Goal: Task Accomplishment & Management: Use online tool/utility

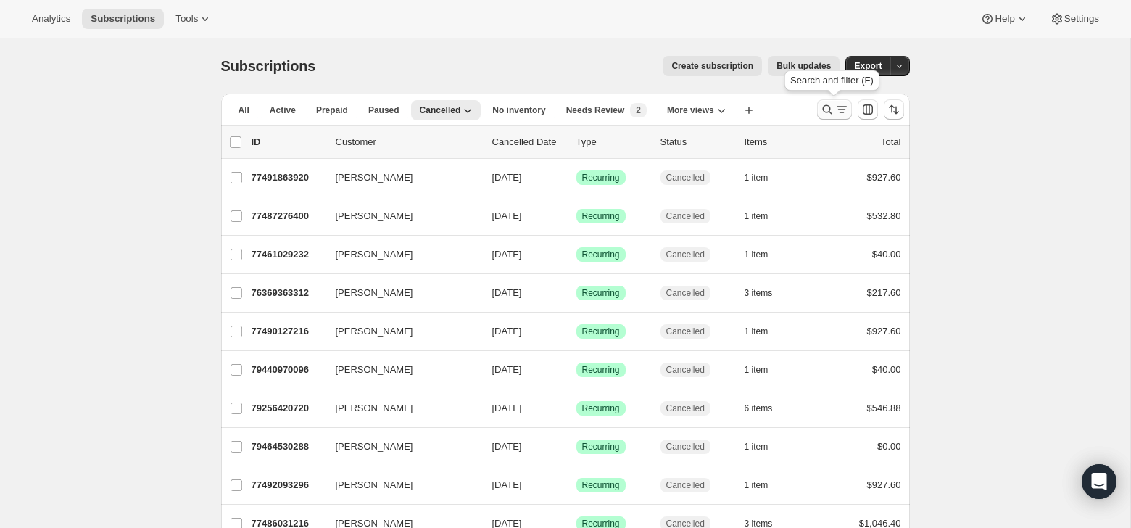
click at [826, 111] on icon "Search and filter results" at bounding box center [827, 109] width 15 height 15
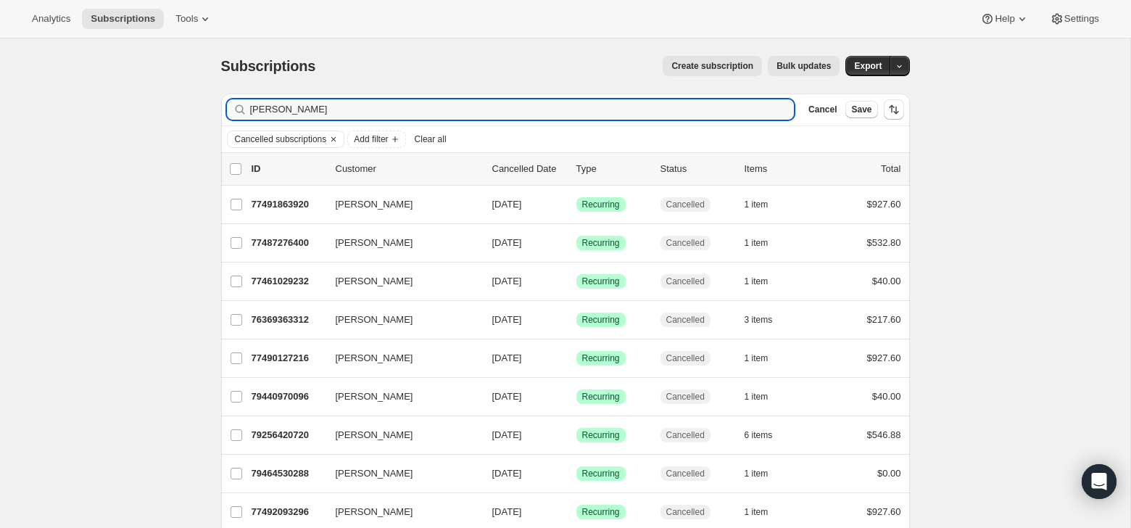
type input "[PERSON_NAME]"
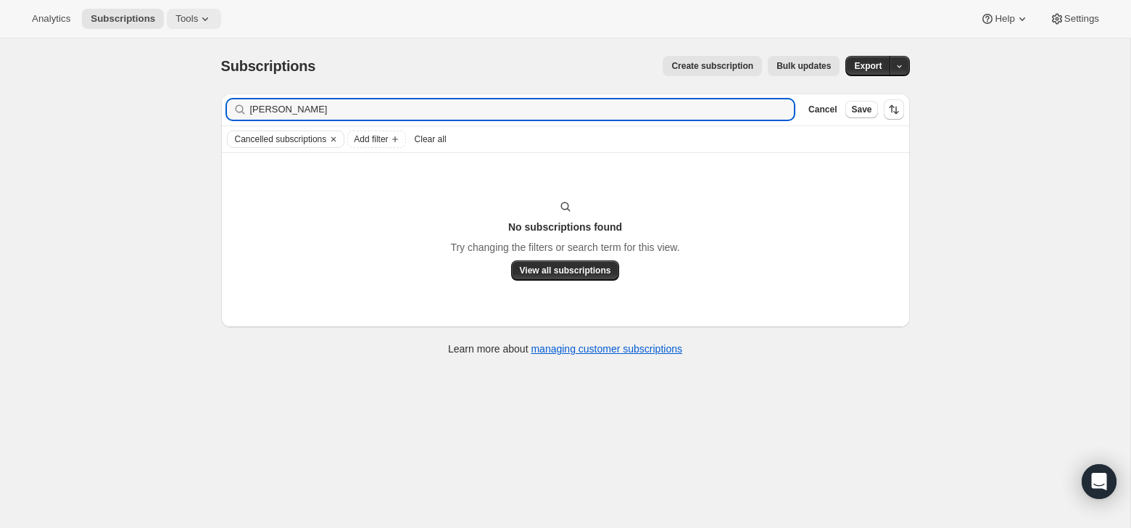
click at [216, 16] on button "Tools" at bounding box center [194, 19] width 54 height 20
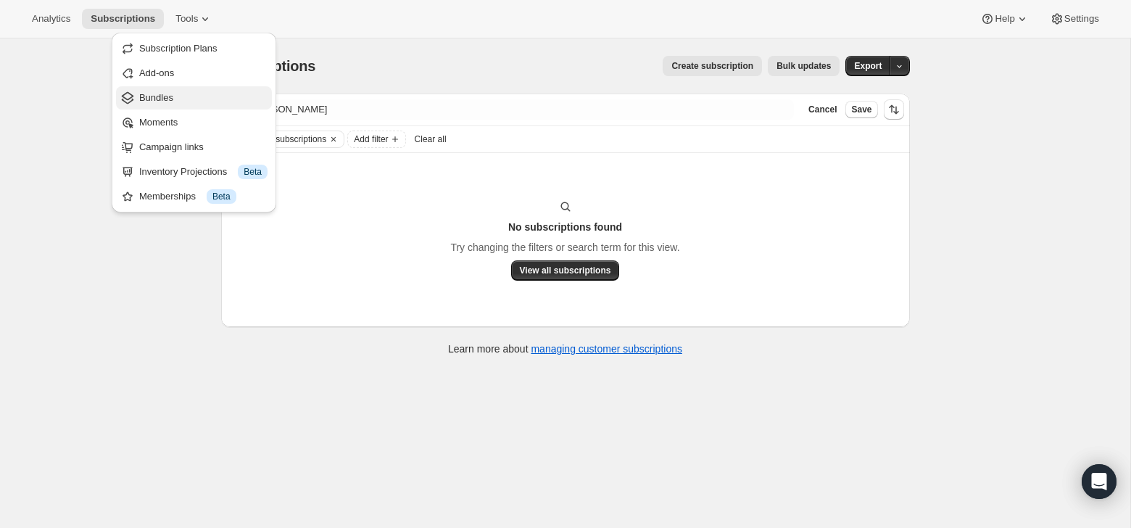
click at [173, 99] on span "Bundles" at bounding box center [156, 97] width 34 height 11
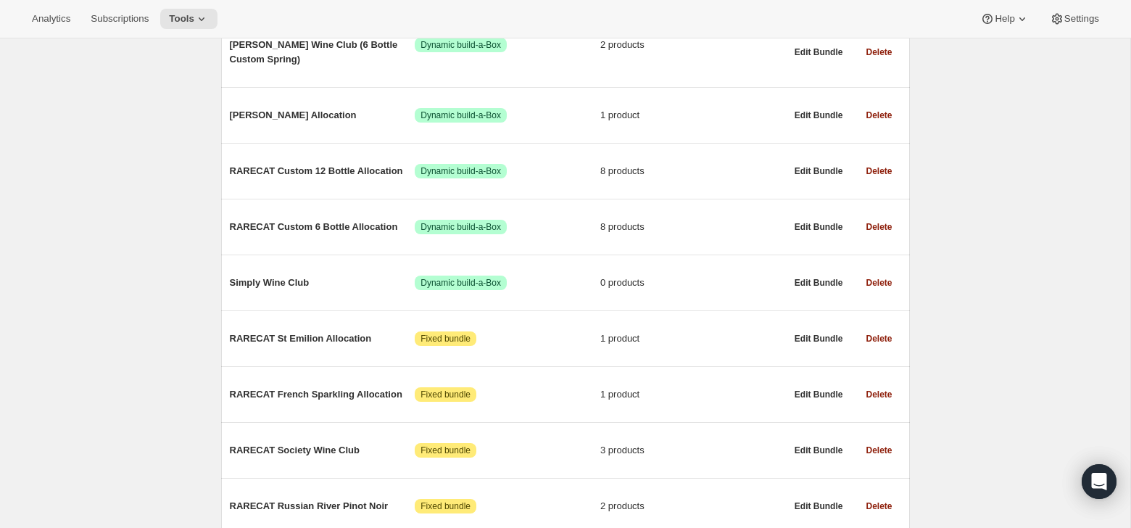
scroll to position [368, 0]
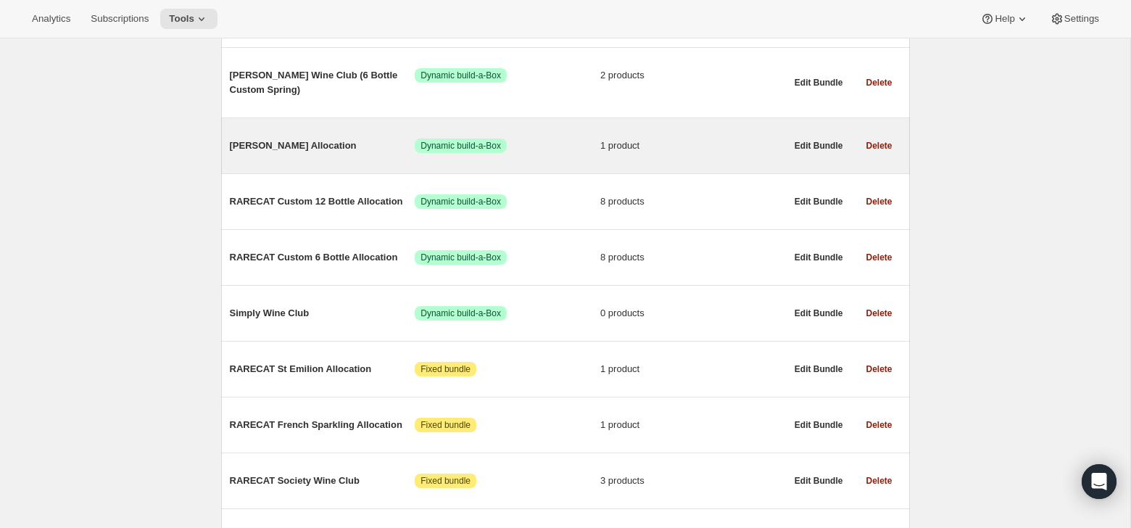
click at [266, 146] on span "[PERSON_NAME] Allocation" at bounding box center [323, 146] width 186 height 15
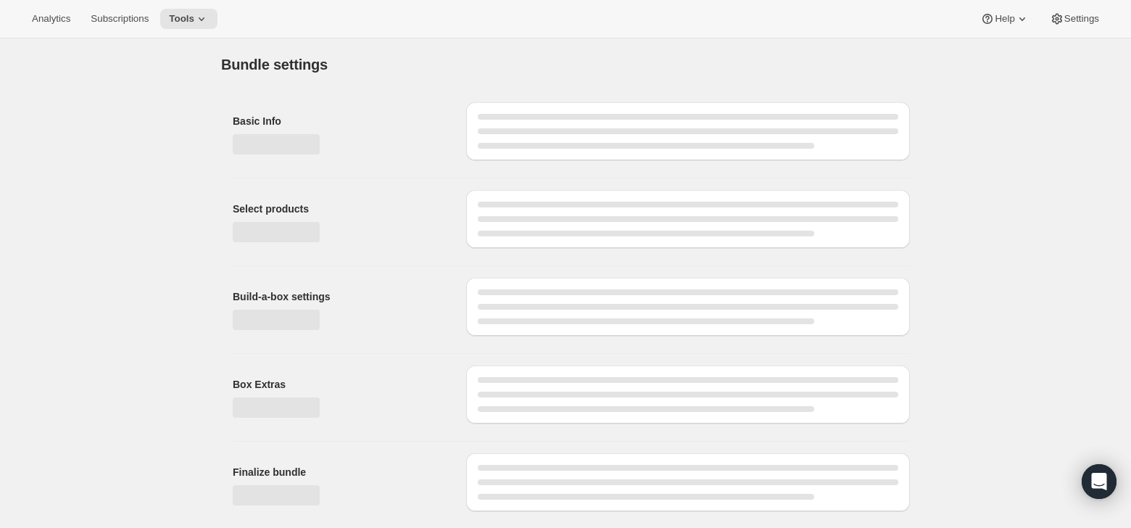
type input "[PERSON_NAME] Allocation"
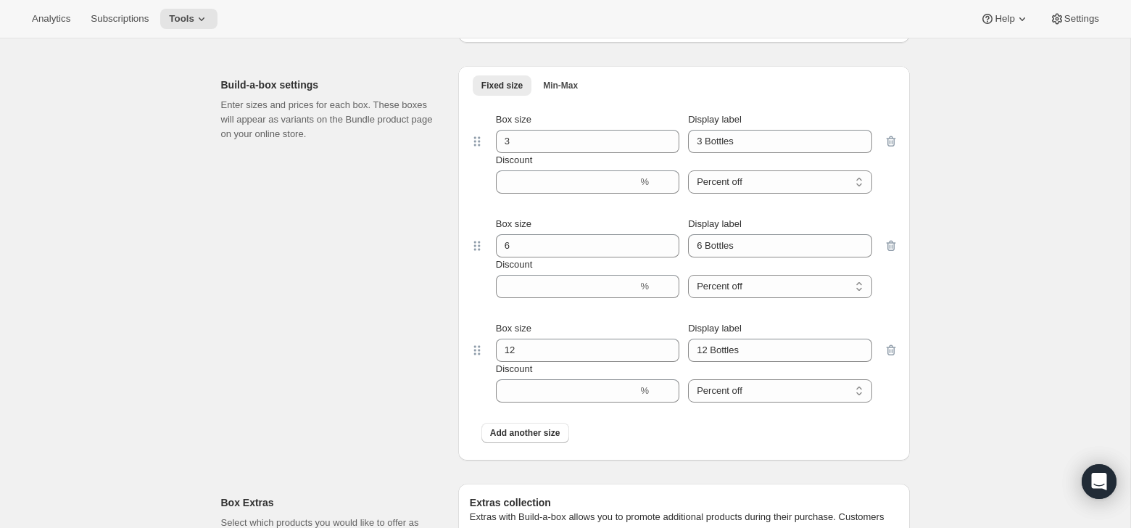
scroll to position [640, 0]
click at [604, 184] on input "Discount" at bounding box center [567, 181] width 142 height 23
type input "0"
click at [609, 285] on input "Discount" at bounding box center [567, 285] width 142 height 23
type input "0"
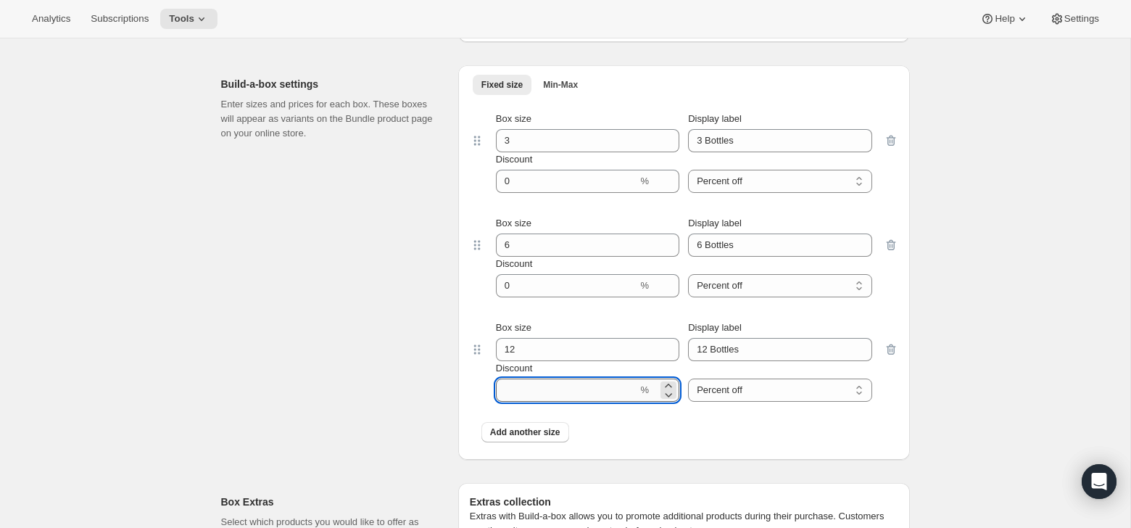
click at [610, 384] on input "Discount" at bounding box center [567, 390] width 142 height 23
type input "0"
